Goal: Information Seeking & Learning: Compare options

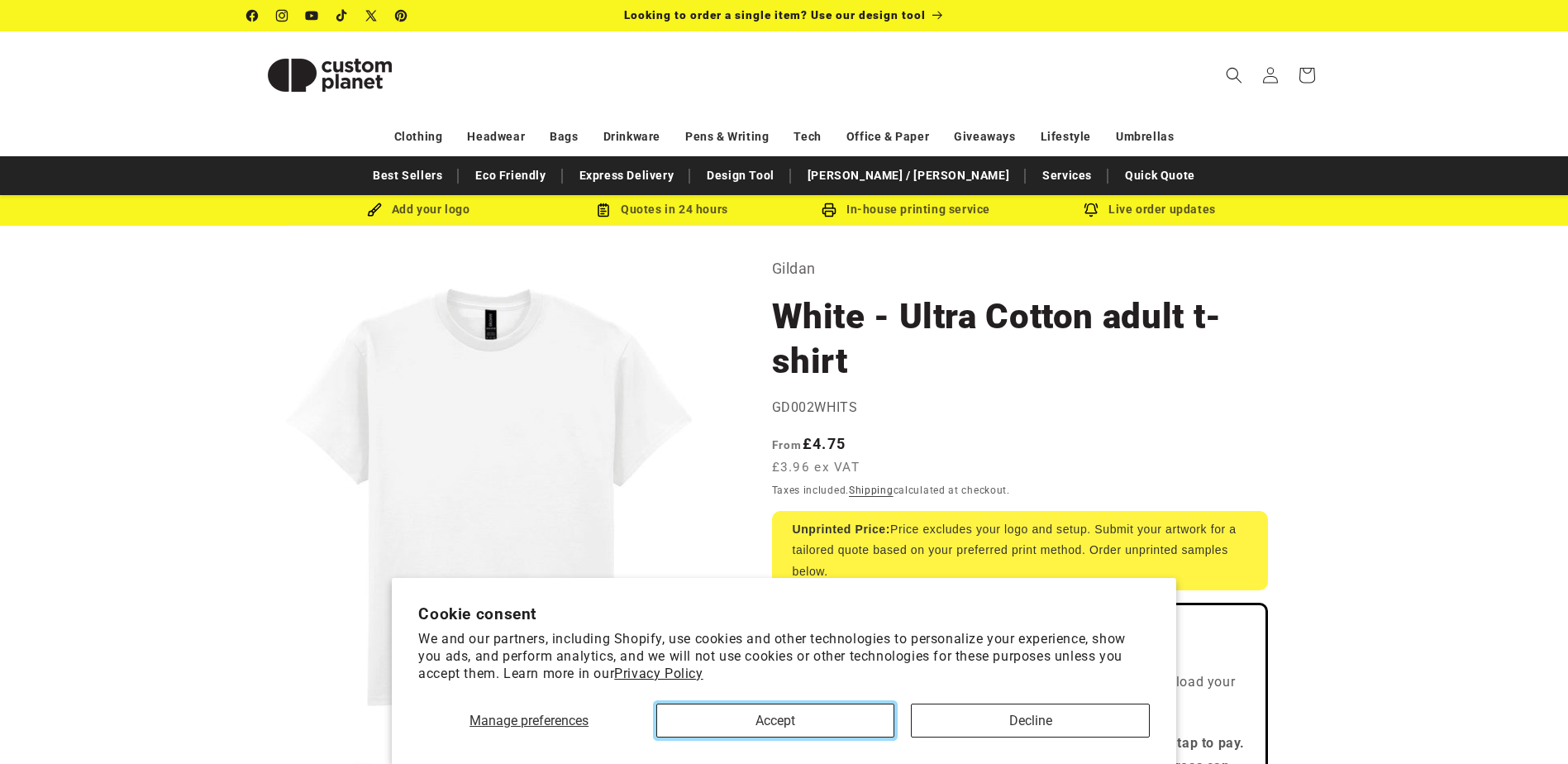
click at [876, 719] on button "Accept" at bounding box center [774, 720] width 238 height 34
